Goal: Check status: Check status

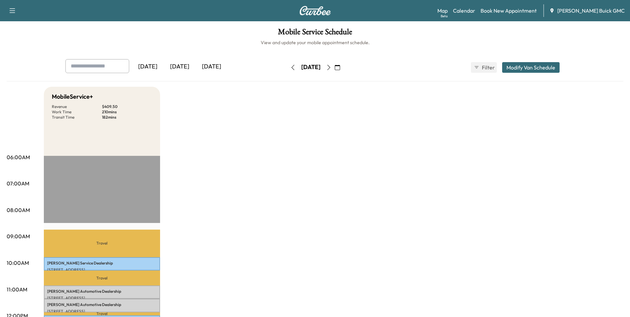
click at [184, 65] on div "[DATE]" at bounding box center [180, 66] width 32 height 15
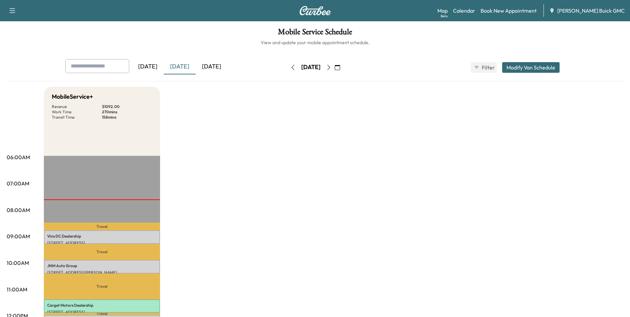
click at [340, 67] on icon "button" at bounding box center [337, 67] width 5 height 5
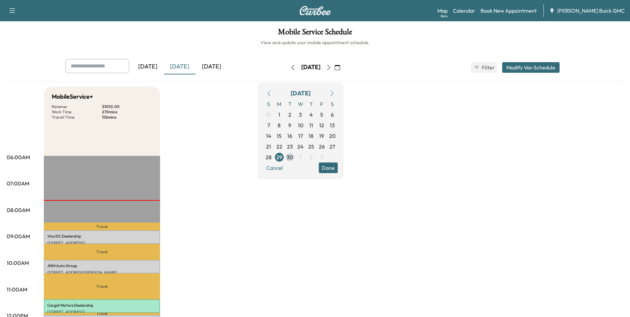
click at [293, 157] on span "30" at bounding box center [290, 157] width 6 height 8
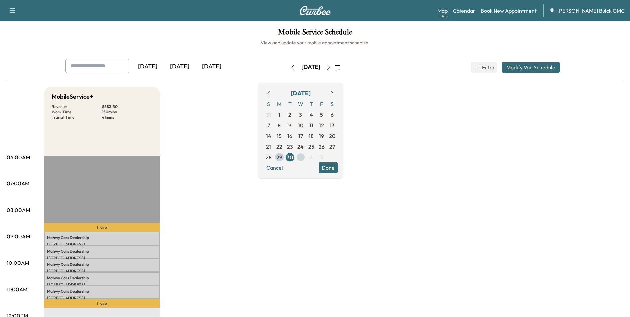
click at [302, 157] on span "1" at bounding box center [301, 157] width 2 height 8
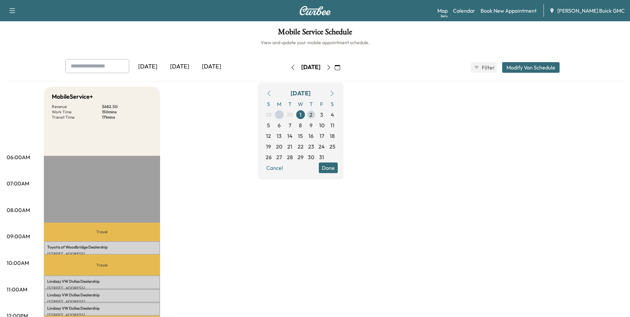
click at [313, 113] on span "2" at bounding box center [311, 115] width 3 height 8
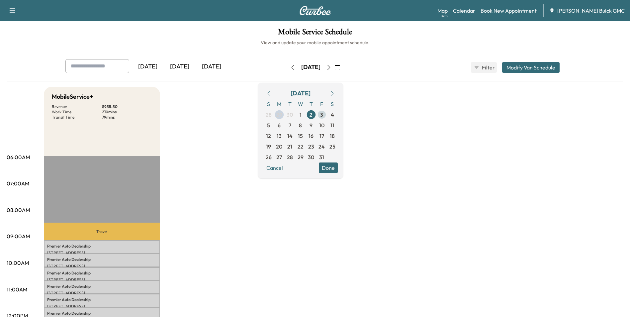
click at [323, 115] on span "3" at bounding box center [321, 115] width 3 height 8
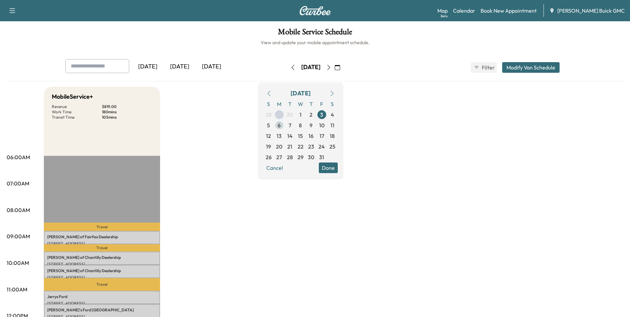
click at [281, 125] on span "6" at bounding box center [279, 125] width 3 height 8
